Goal: Navigation & Orientation: Find specific page/section

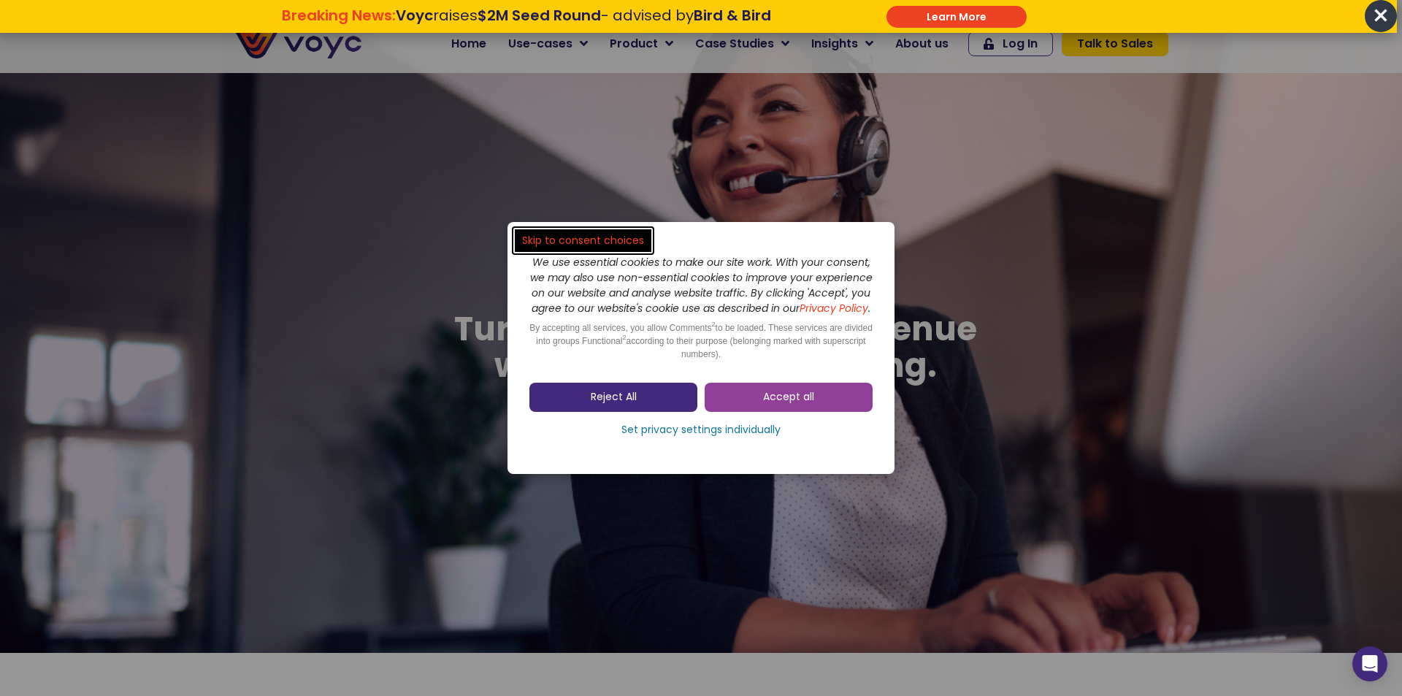
click at [671, 401] on link "Reject All" at bounding box center [613, 397] width 168 height 29
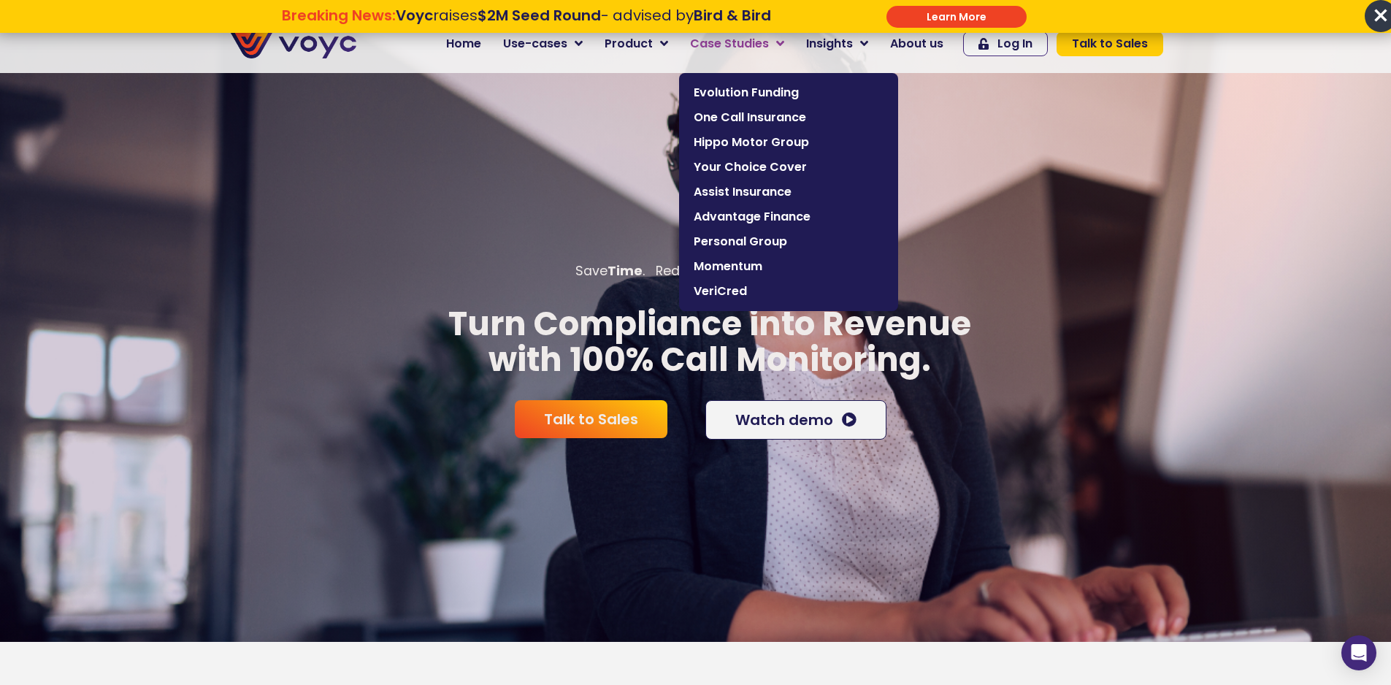
click at [777, 44] on link "Case Studies" at bounding box center [737, 43] width 116 height 29
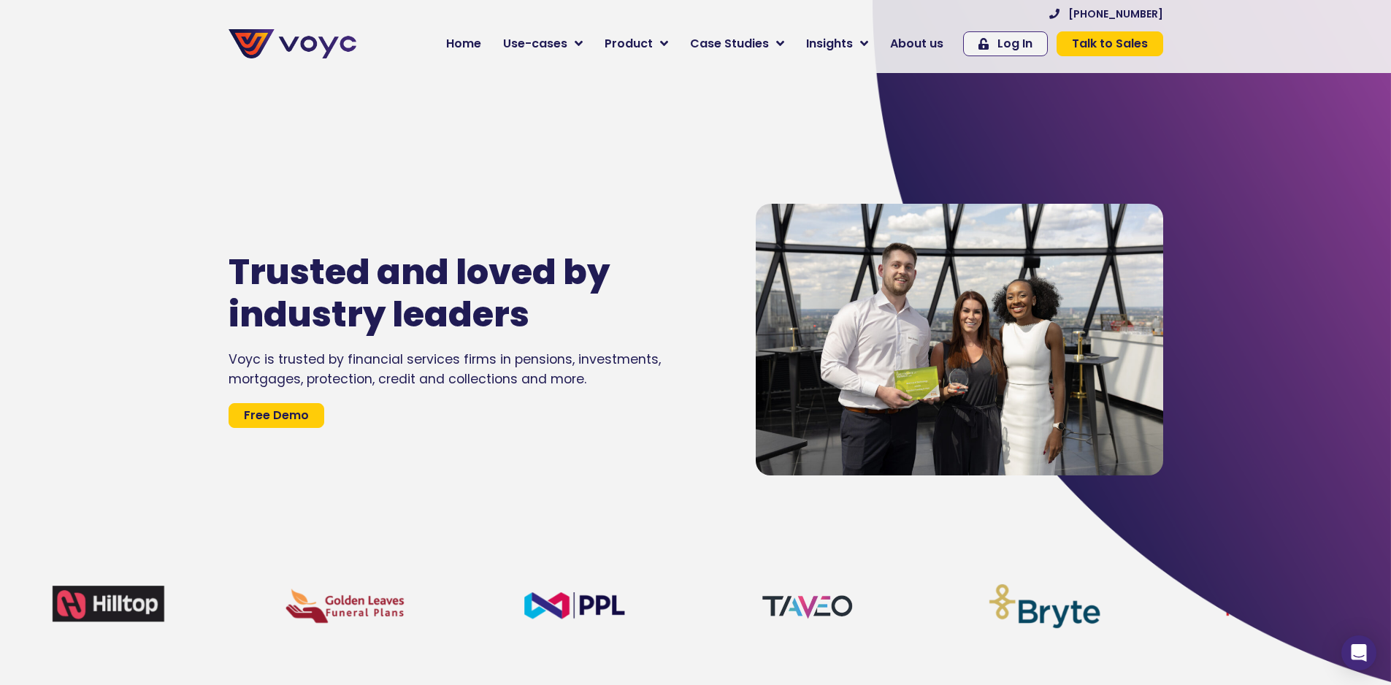
click at [784, 44] on icon at bounding box center [780, 43] width 8 height 13
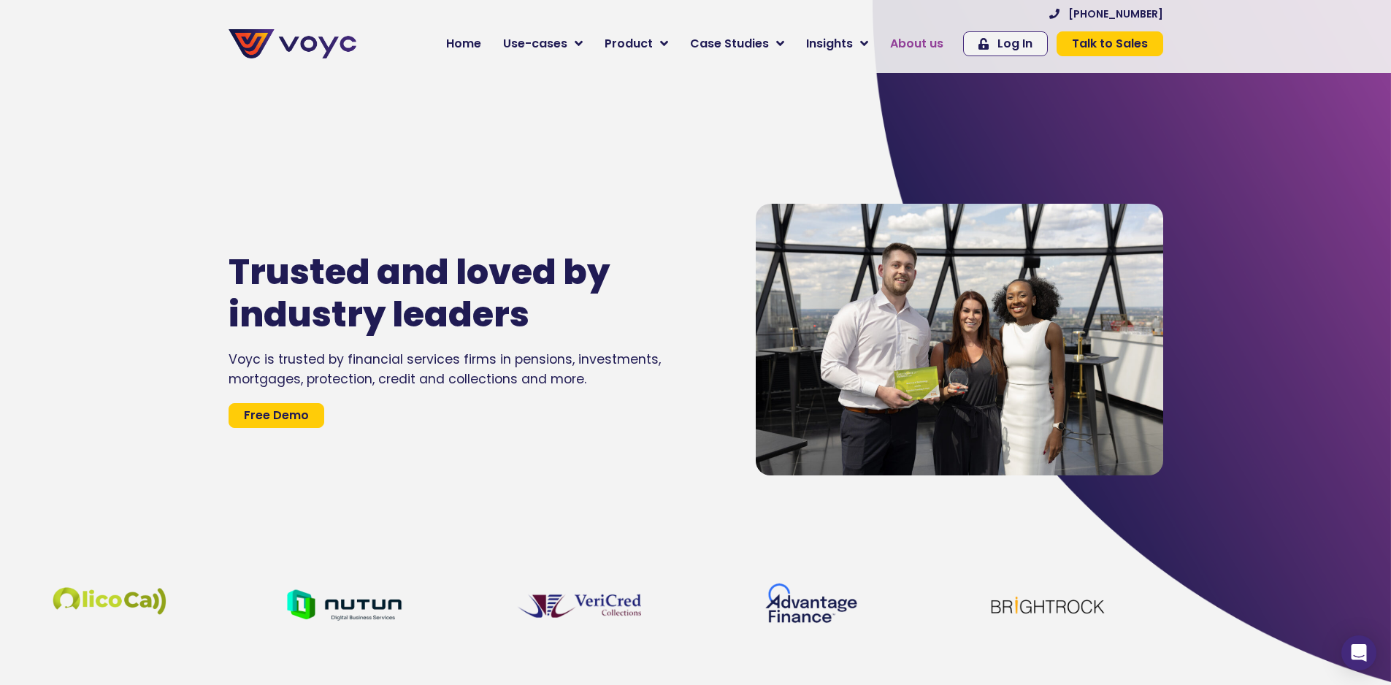
click at [932, 45] on span "About us" at bounding box center [916, 44] width 53 height 18
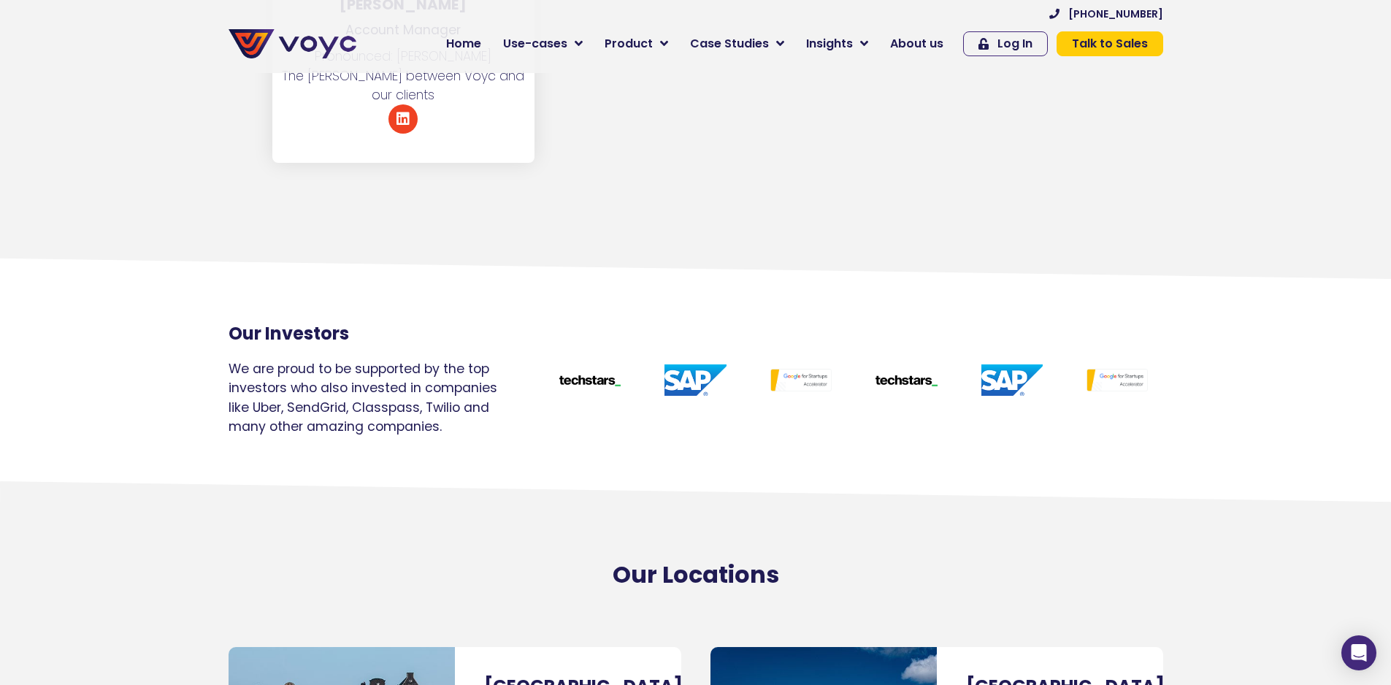
scroll to position [8249, 0]
